Goal: Transaction & Acquisition: Book appointment/travel/reservation

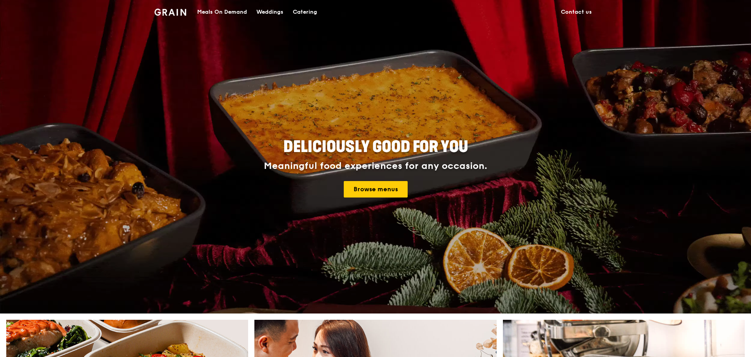
click at [169, 13] on img at bounding box center [170, 12] width 32 height 7
click at [307, 11] on div "Catering" at bounding box center [305, 12] width 24 height 24
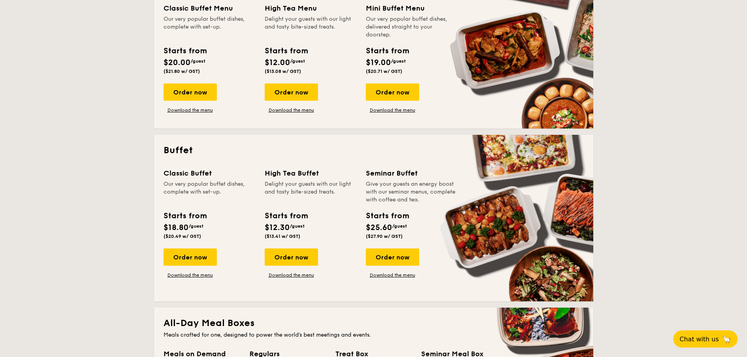
scroll to position [235, 0]
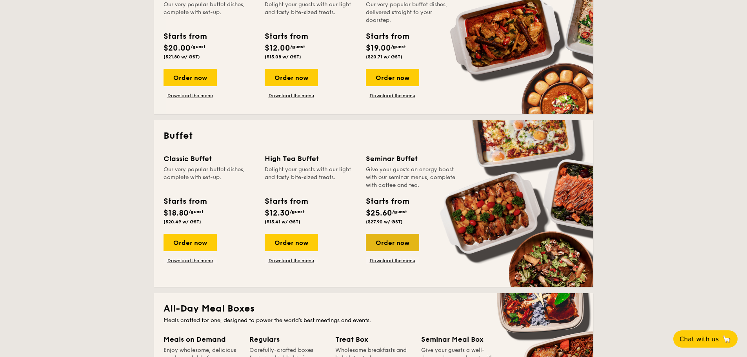
click at [399, 247] on div "Order now" at bounding box center [392, 242] width 53 height 17
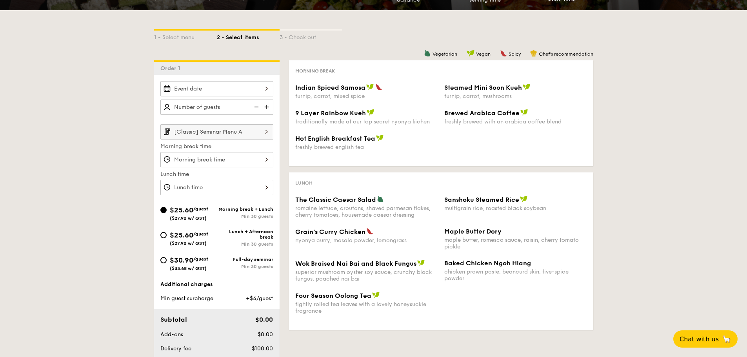
scroll to position [118, 0]
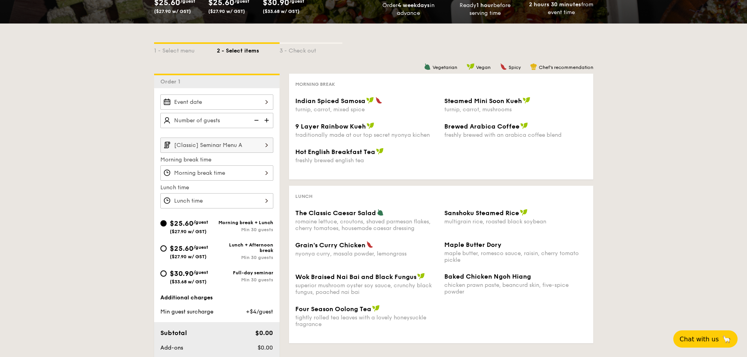
click at [235, 179] on div at bounding box center [216, 172] width 113 height 15
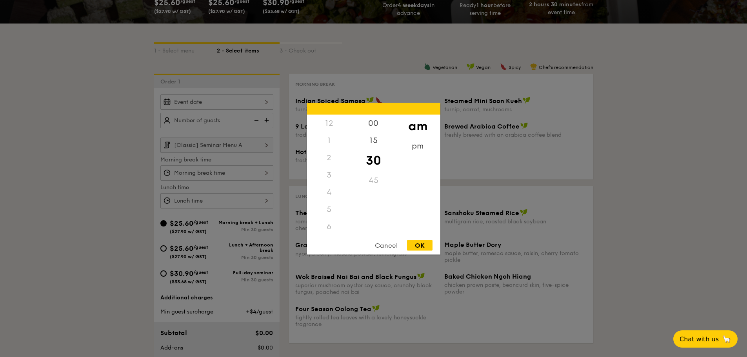
scroll to position [86, 0]
drag, startPoint x: 234, startPoint y: 174, endPoint x: 232, endPoint y: 164, distance: 10.6
click at [234, 174] on div at bounding box center [373, 178] width 747 height 357
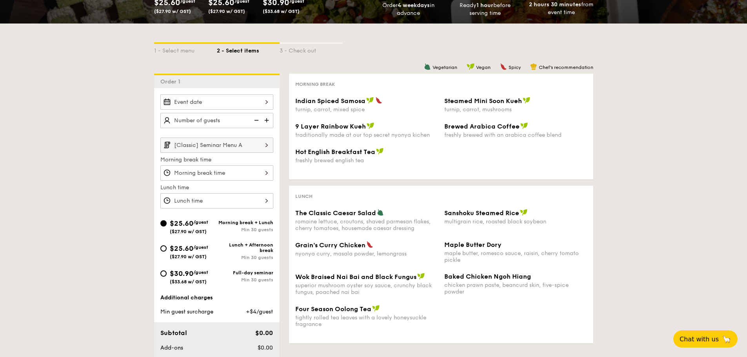
click at [248, 98] on div at bounding box center [216, 101] width 113 height 15
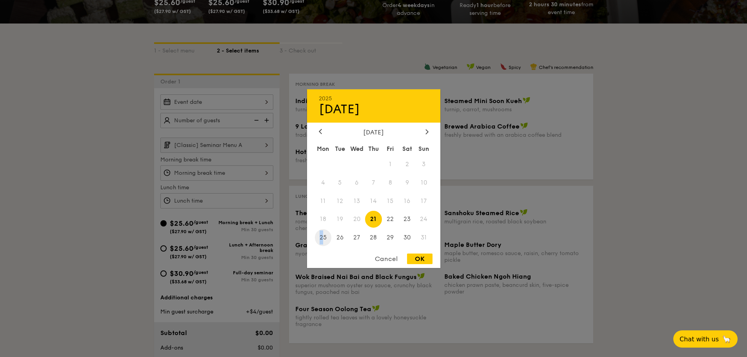
click at [321, 238] on span "25" at bounding box center [323, 237] width 17 height 17
click at [432, 260] on div "Cancel OK" at bounding box center [373, 261] width 133 height 15
click at [427, 257] on div "OK" at bounding box center [419, 259] width 25 height 11
type input "[DATE]"
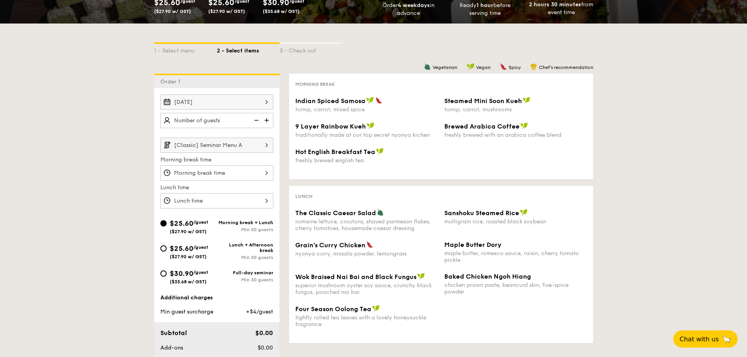
click at [232, 152] on input "[Classic] Seminar Menu A" at bounding box center [216, 145] width 113 height 15
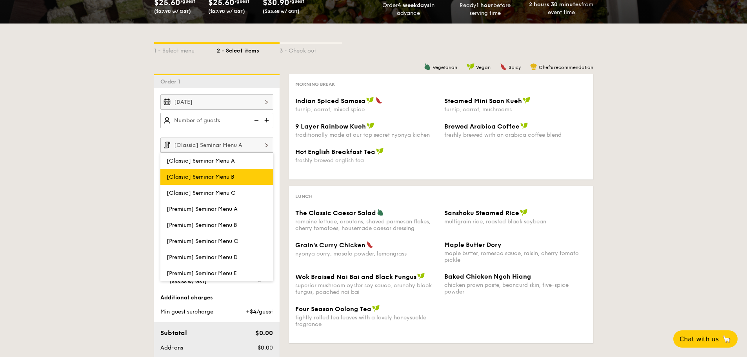
click at [234, 181] on label "[Classic] Seminar Menu B" at bounding box center [216, 177] width 113 height 16
click at [0, 0] on input "[Classic] Seminar Menu B" at bounding box center [0, 0] width 0 height 0
type input "[Classic] Seminar Menu B"
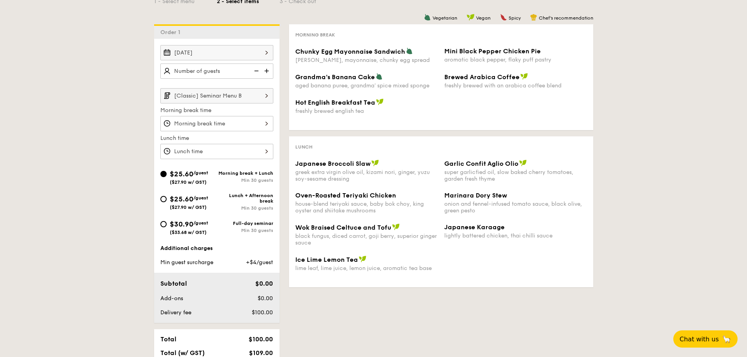
scroll to position [39, 0]
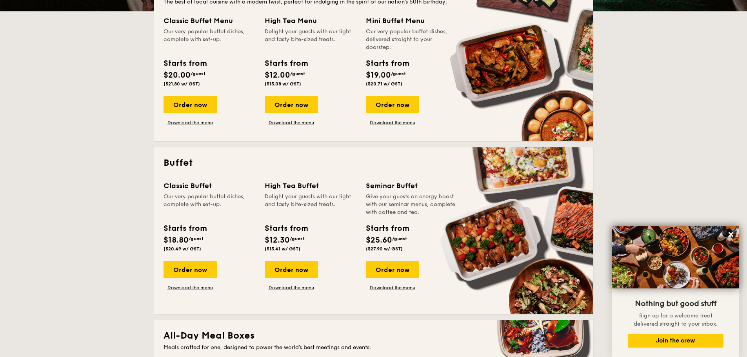
scroll to position [190, 0]
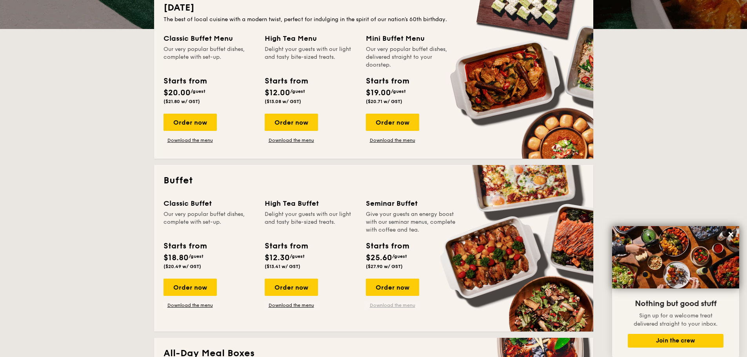
click at [388, 304] on link "Download the menu" at bounding box center [392, 305] width 53 height 6
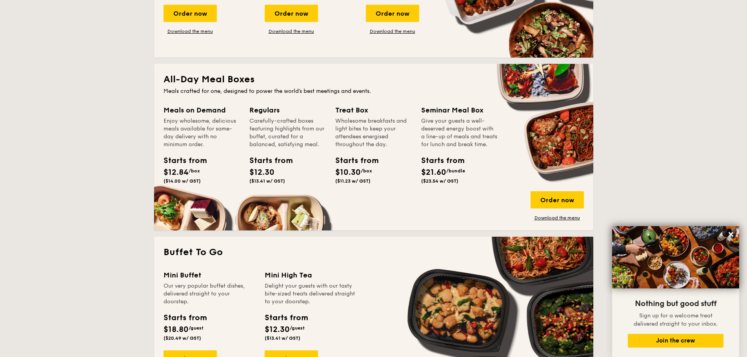
scroll to position [465, 0]
click at [553, 217] on link "Download the menu" at bounding box center [556, 217] width 53 height 6
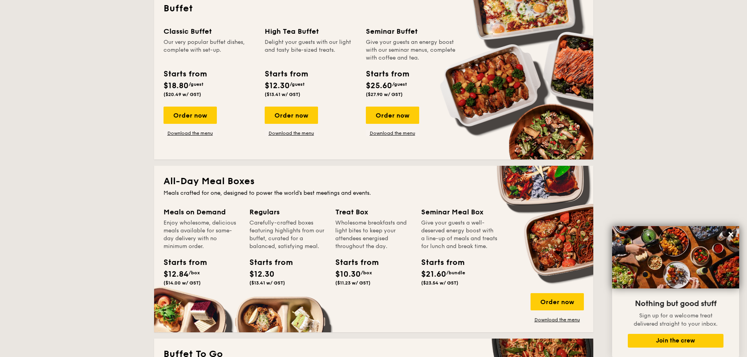
scroll to position [308, 0]
